Goal: Task Accomplishment & Management: Complete application form

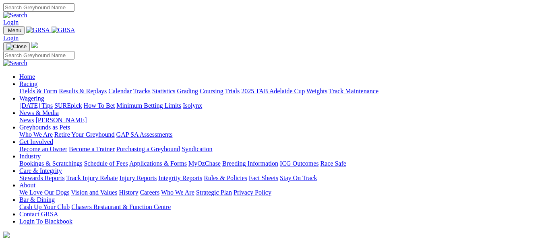
scroll to position [201, 0]
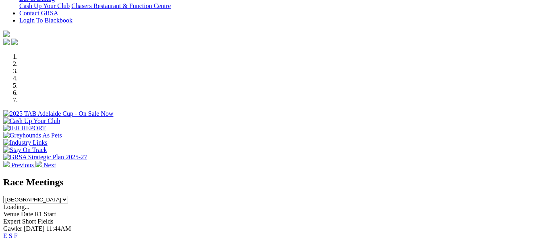
click at [18, 233] on link "F" at bounding box center [16, 236] width 4 height 7
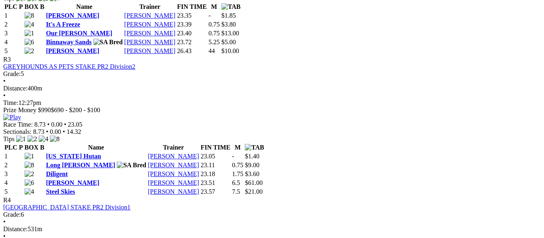
scroll to position [724, 0]
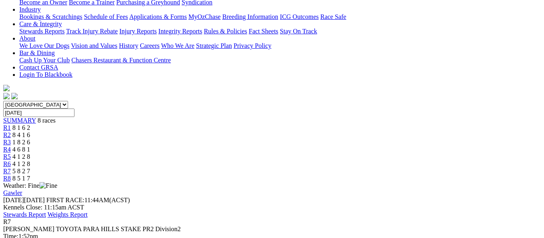
scroll to position [161, 0]
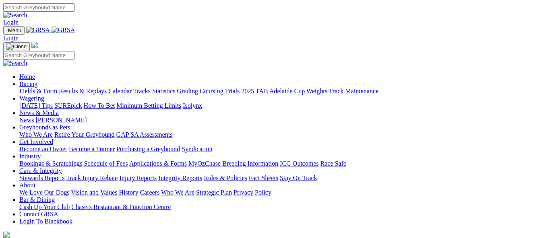
scroll to position [241, 0]
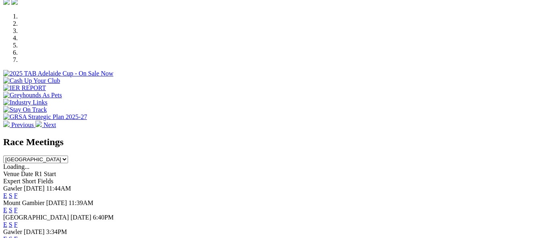
click at [18, 192] on link "F" at bounding box center [16, 195] width 4 height 7
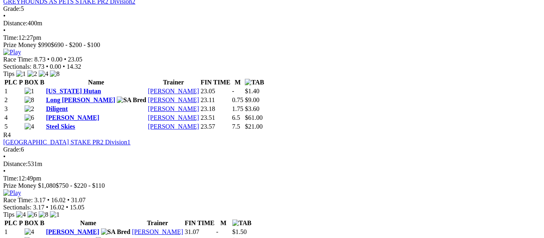
scroll to position [684, 0]
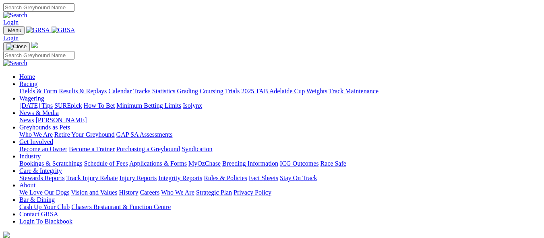
click at [74, 160] on link "Bookings & Scratchings" at bounding box center [50, 163] width 63 height 7
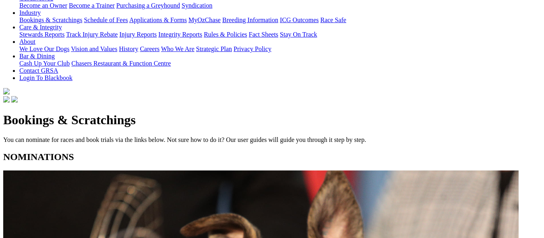
scroll to position [161, 0]
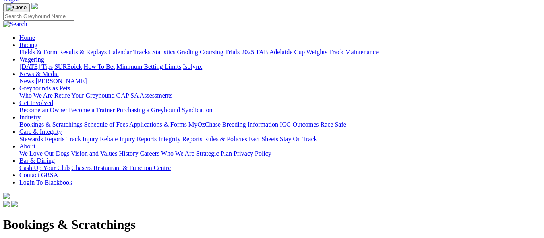
scroll to position [0, 0]
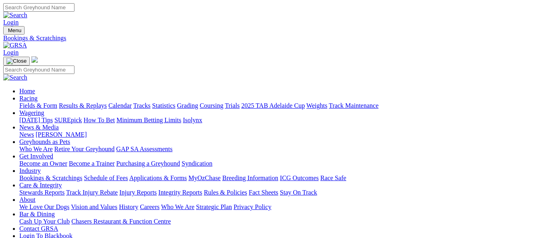
click at [132, 102] on link "Calendar" at bounding box center [119, 105] width 23 height 7
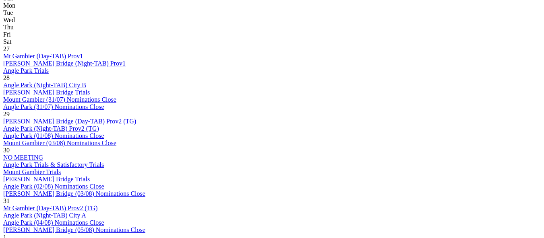
scroll to position [402, 0]
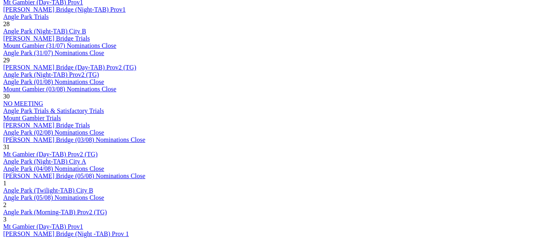
scroll to position [443, 0]
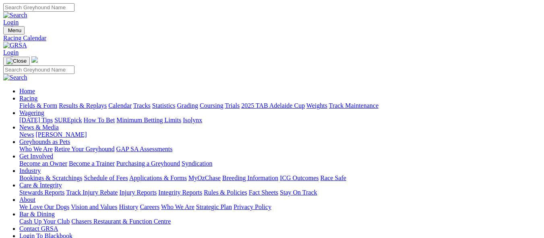
click at [59, 175] on link "Bookings & Scratchings" at bounding box center [50, 178] width 63 height 7
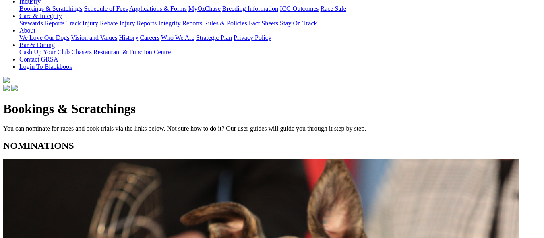
scroll to position [161, 0]
